Goal: Task Accomplishment & Management: Manage account settings

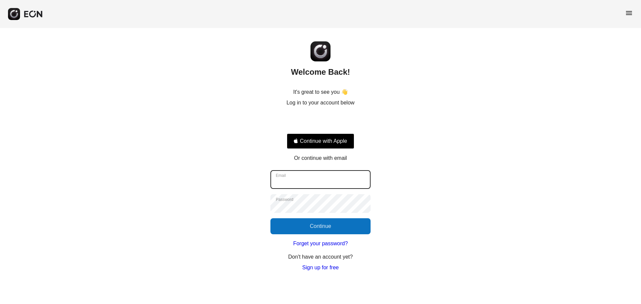
click at [344, 182] on input "Email" at bounding box center [320, 179] width 100 height 19
click at [0, 272] on com-1password-button at bounding box center [0, 272] width 0 height 0
type input "**********"
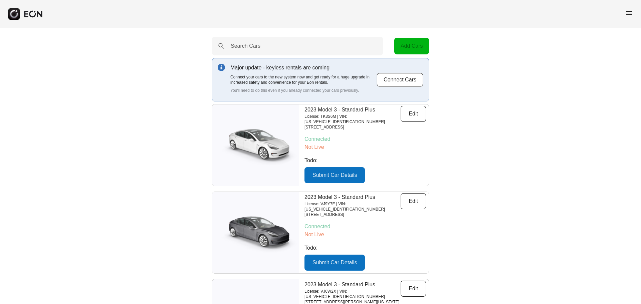
click at [623, 13] on div "menu" at bounding box center [320, 14] width 641 height 28
click at [627, 13] on span "menu" at bounding box center [629, 13] width 8 height 8
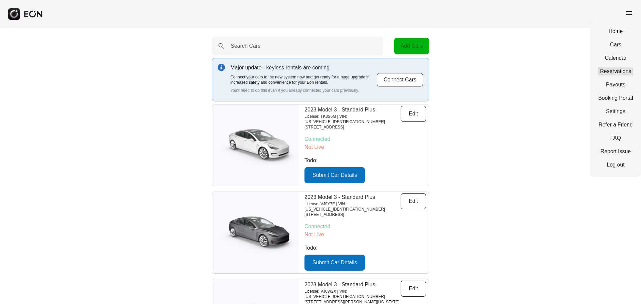
click at [621, 67] on link "Reservations" at bounding box center [615, 71] width 35 height 8
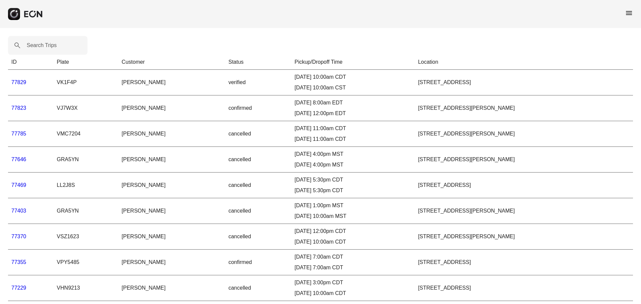
click at [21, 85] on td "77829" at bounding box center [30, 83] width 45 height 26
click at [21, 81] on link "77829" at bounding box center [18, 82] width 15 height 6
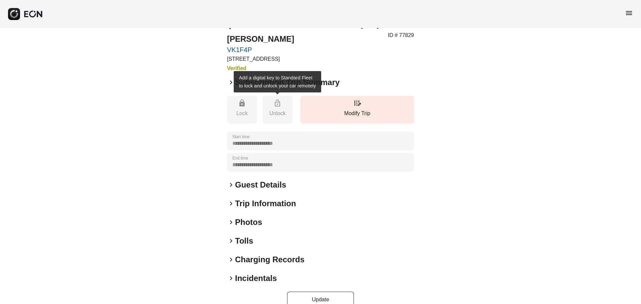
scroll to position [29, 0]
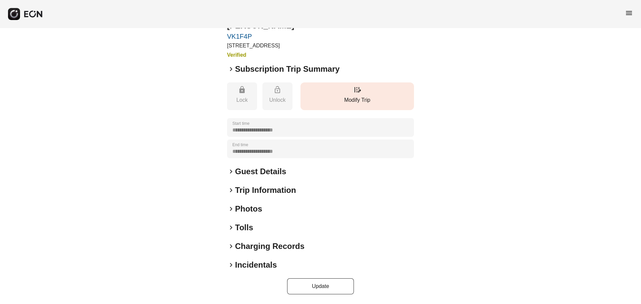
click at [354, 96] on p "Modify Trip" at bounding box center [357, 100] width 107 height 8
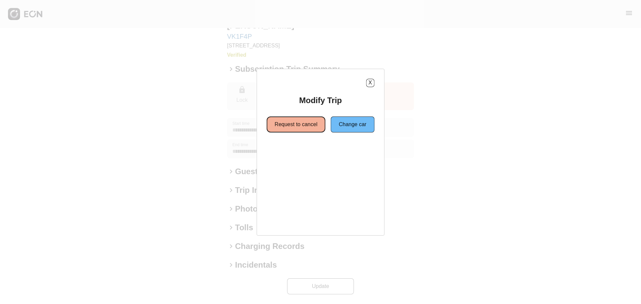
click at [295, 124] on button "Request to cancel" at bounding box center [296, 124] width 59 height 16
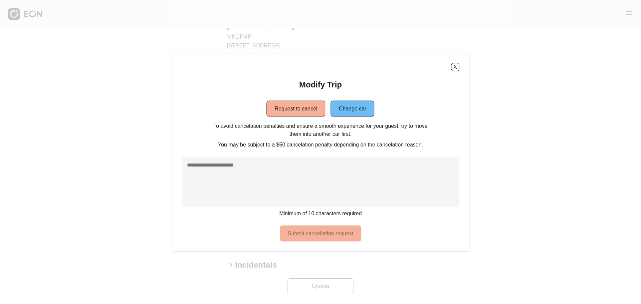
click at [248, 161] on textarea at bounding box center [321, 182] width 278 height 50
type textarea "**********"
click at [318, 241] on button "Submit cancellation request" at bounding box center [321, 233] width 82 height 16
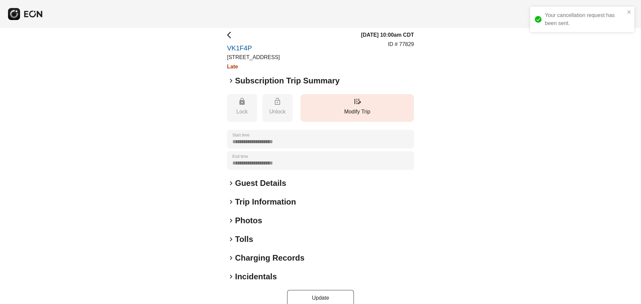
scroll to position [0, 0]
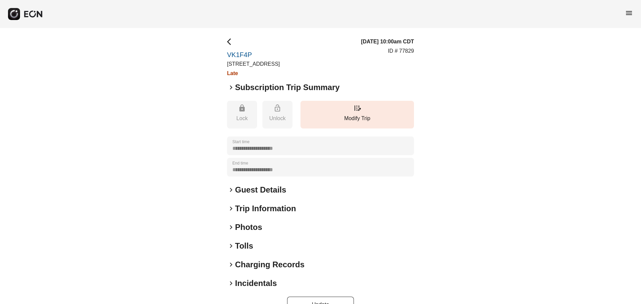
click at [227, 42] on span "arrow_back_ios" at bounding box center [231, 42] width 8 height 8
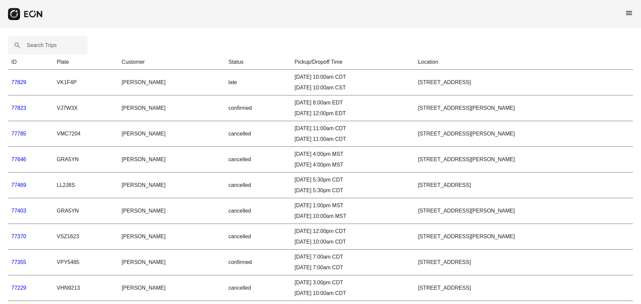
click at [15, 80] on link "77829" at bounding box center [18, 82] width 15 height 6
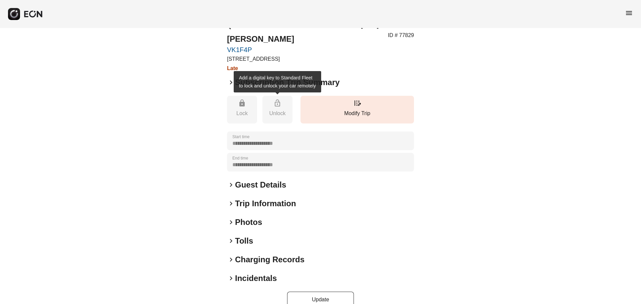
scroll to position [29, 0]
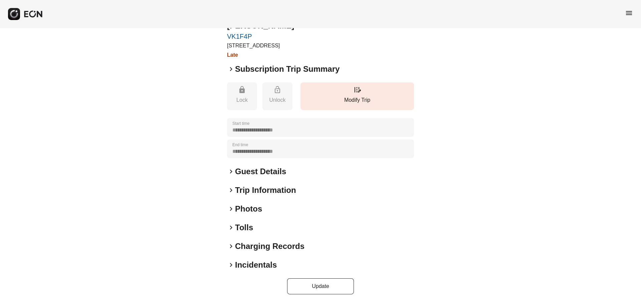
click at [242, 266] on h2 "Incidentals" at bounding box center [256, 265] width 42 height 11
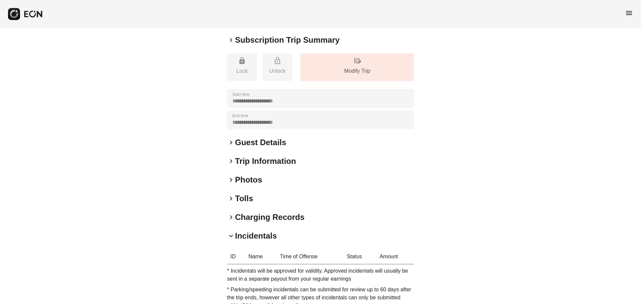
scroll to position [0, 0]
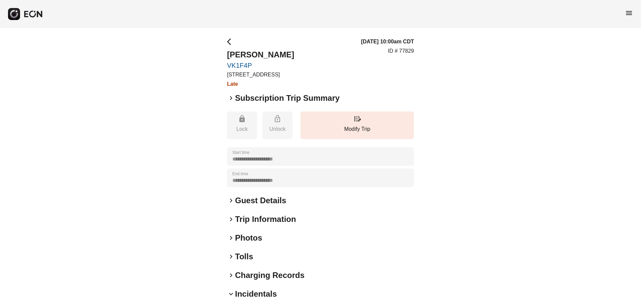
click at [236, 94] on h2 "Subscription Trip Summary" at bounding box center [287, 98] width 104 height 11
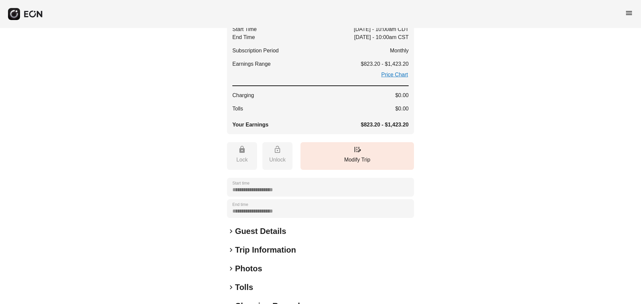
scroll to position [167, 0]
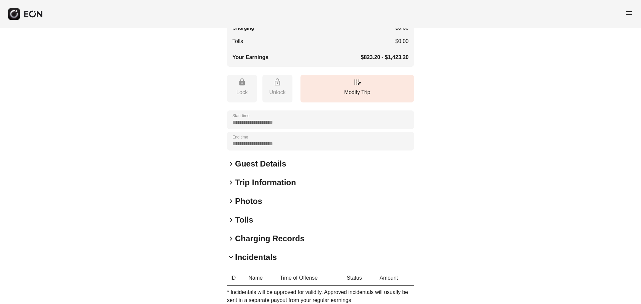
click at [275, 231] on div "**********" at bounding box center [320, 114] width 187 height 487
click at [251, 242] on h2 "Charging Records" at bounding box center [269, 238] width 69 height 11
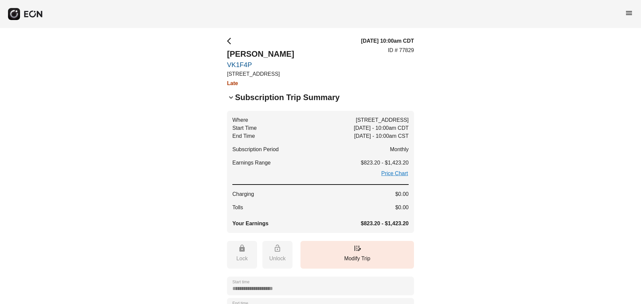
scroll to position [0, 0]
click at [229, 40] on span "arrow_back_ios" at bounding box center [231, 42] width 8 height 8
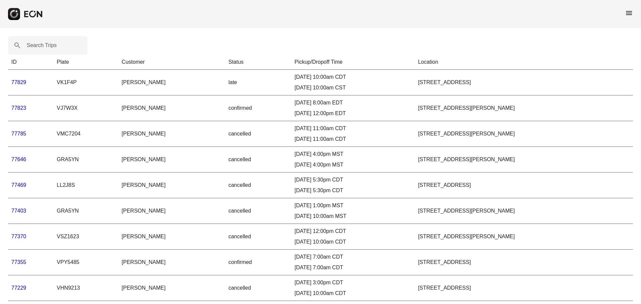
click at [16, 81] on link "77829" at bounding box center [18, 82] width 15 height 6
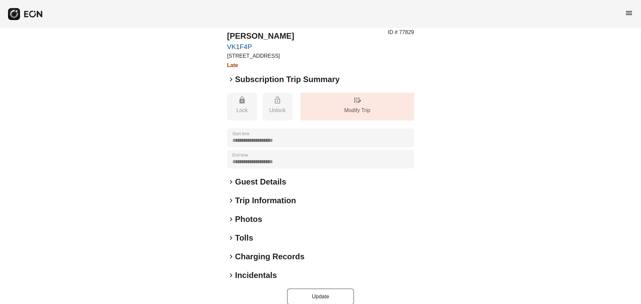
scroll to position [29, 0]
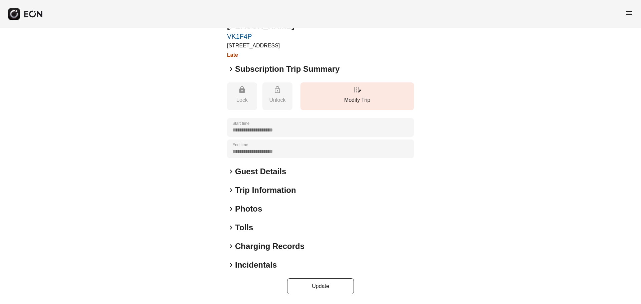
click at [227, 71] on span "keyboard_arrow_right" at bounding box center [231, 69] width 8 height 8
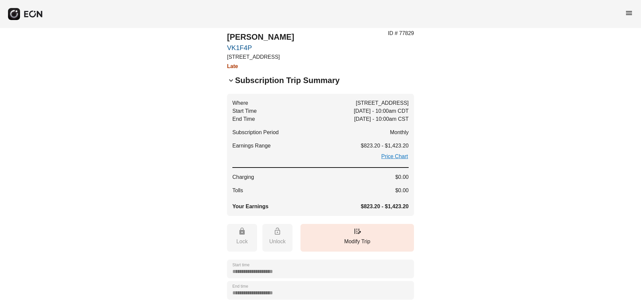
scroll to position [0, 0]
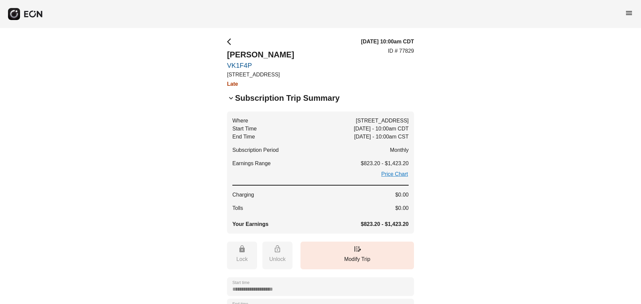
click at [236, 94] on h2 "Subscription Trip Summary" at bounding box center [287, 98] width 104 height 11
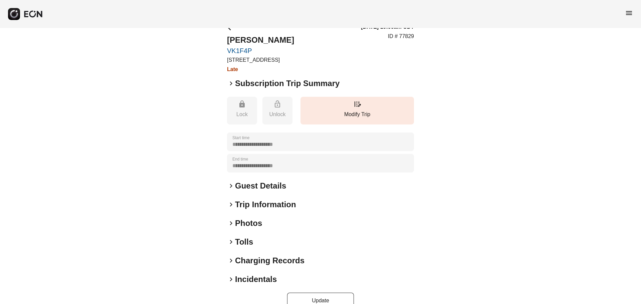
scroll to position [29, 0]
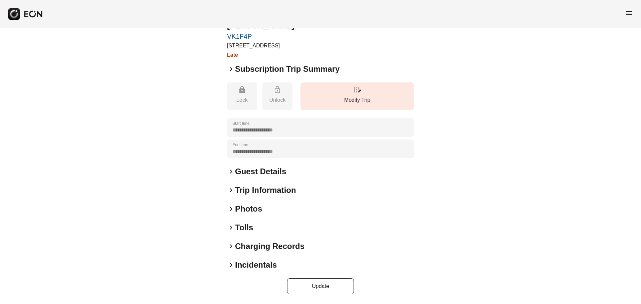
click at [252, 196] on div "**********" at bounding box center [320, 152] width 187 height 286
click at [253, 188] on h2 "Trip Information" at bounding box center [265, 190] width 61 height 11
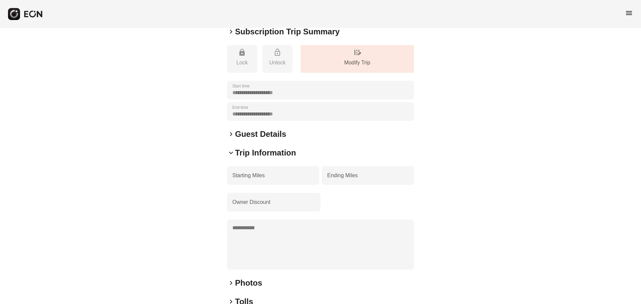
scroll to position [0, 0]
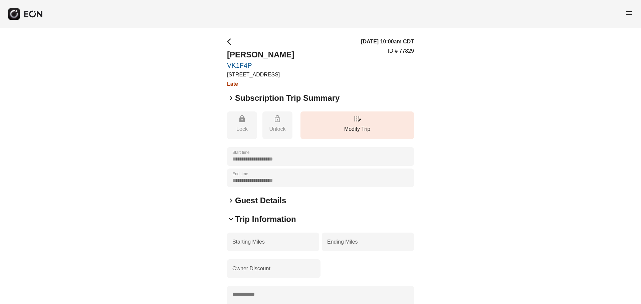
click at [228, 40] on span "arrow_back_ios" at bounding box center [231, 42] width 8 height 8
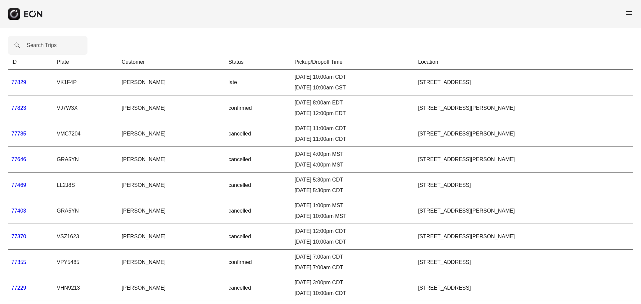
click at [20, 84] on link "77829" at bounding box center [18, 82] width 15 height 6
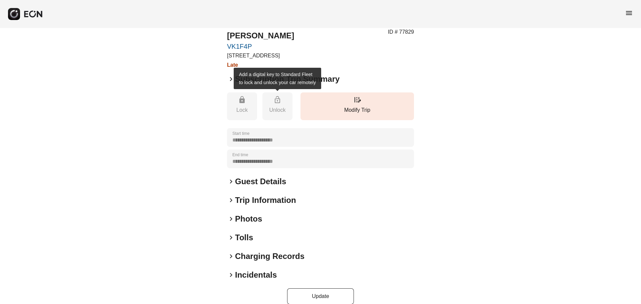
scroll to position [29, 0]
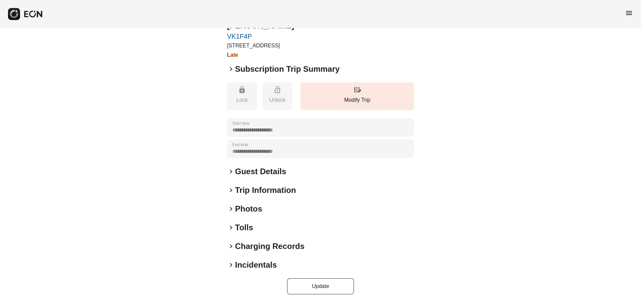
click at [230, 192] on span "keyboard_arrow_right" at bounding box center [231, 190] width 8 height 8
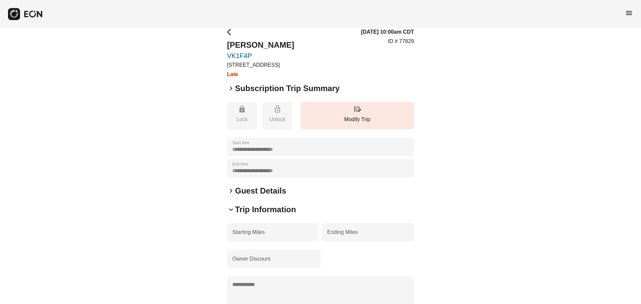
scroll to position [0, 0]
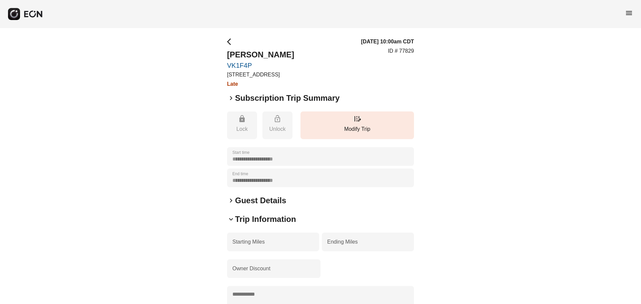
click at [231, 98] on span "keyboard_arrow_right" at bounding box center [231, 98] width 8 height 8
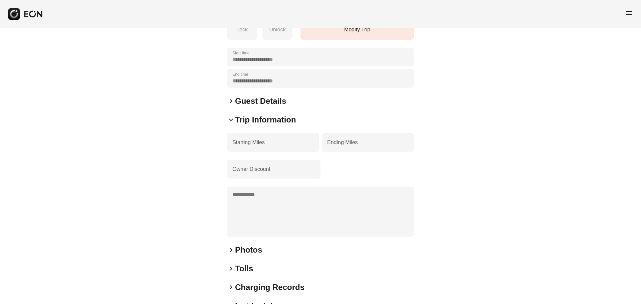
scroll to position [271, 0]
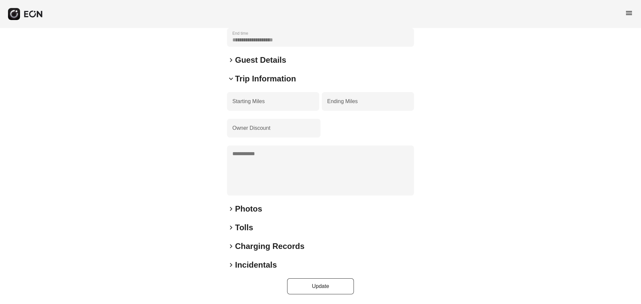
click at [231, 266] on span "keyboard_arrow_right" at bounding box center [231, 265] width 8 height 8
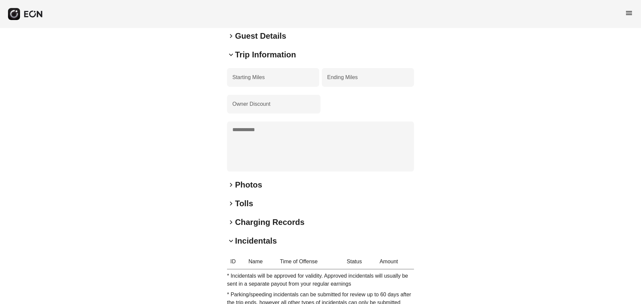
scroll to position [342, 0]
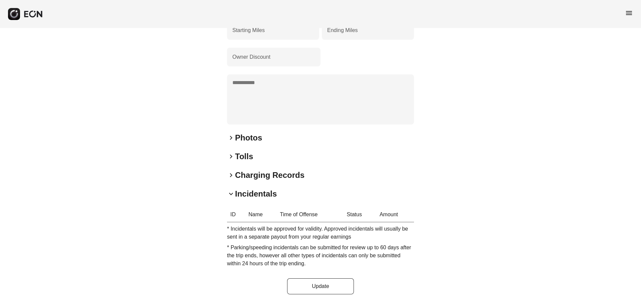
click at [234, 175] on span "keyboard_arrow_right" at bounding box center [231, 175] width 8 height 8
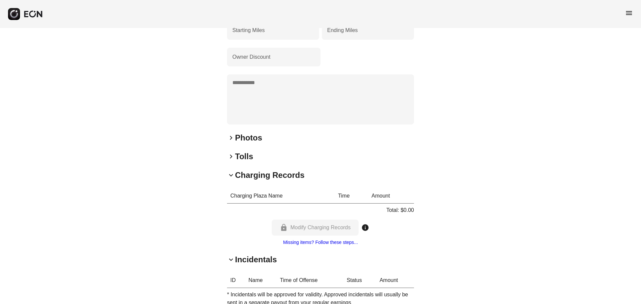
click at [236, 160] on h2 "Tolls" at bounding box center [244, 156] width 18 height 11
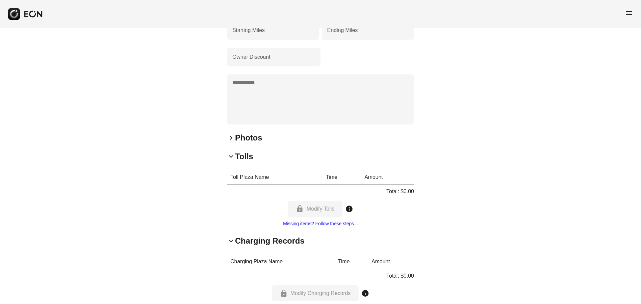
click at [234, 142] on div "keyboard_arrow_right Photos" at bounding box center [320, 138] width 187 height 11
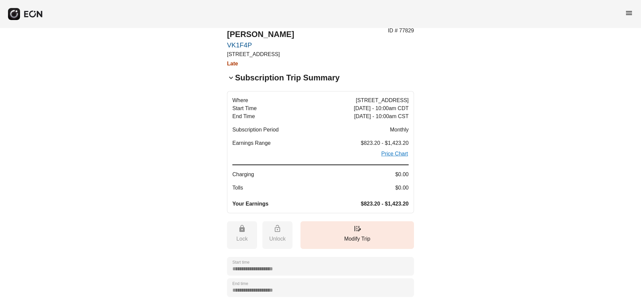
scroll to position [0, 0]
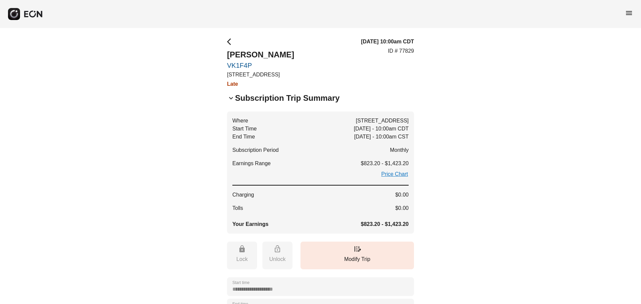
click at [229, 41] on span "arrow_back_ios" at bounding box center [231, 42] width 8 height 8
